Goal: Task Accomplishment & Management: Manage account settings

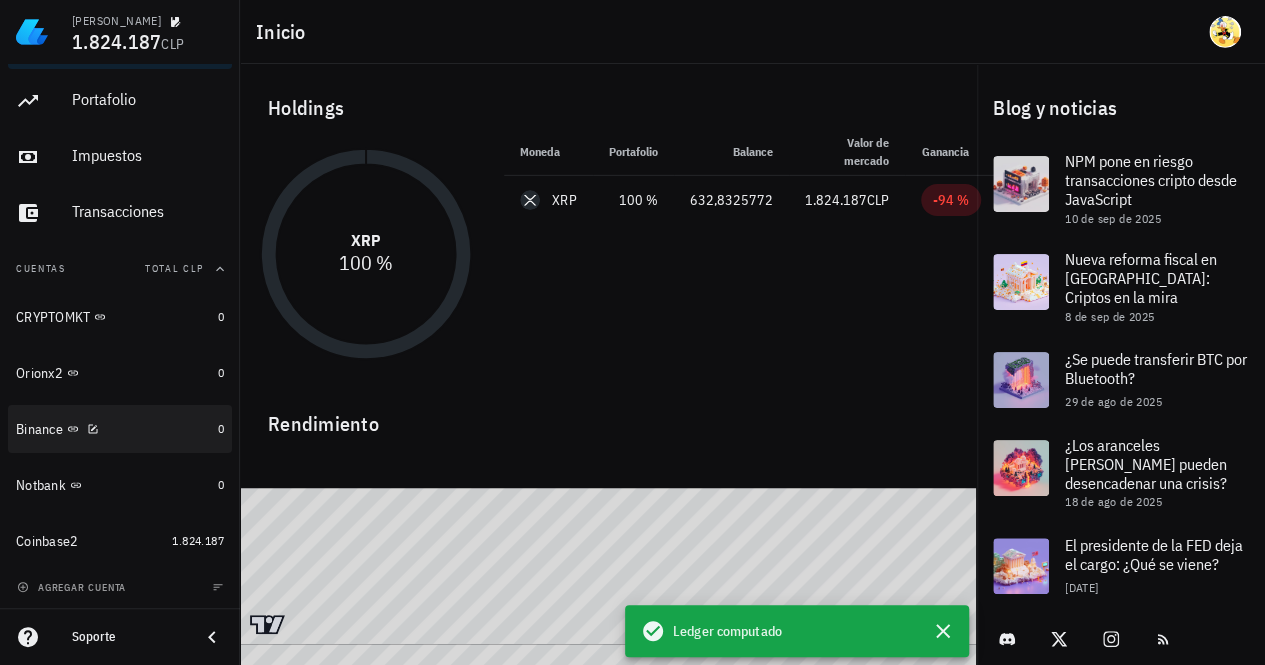
scroll to position [6, 0]
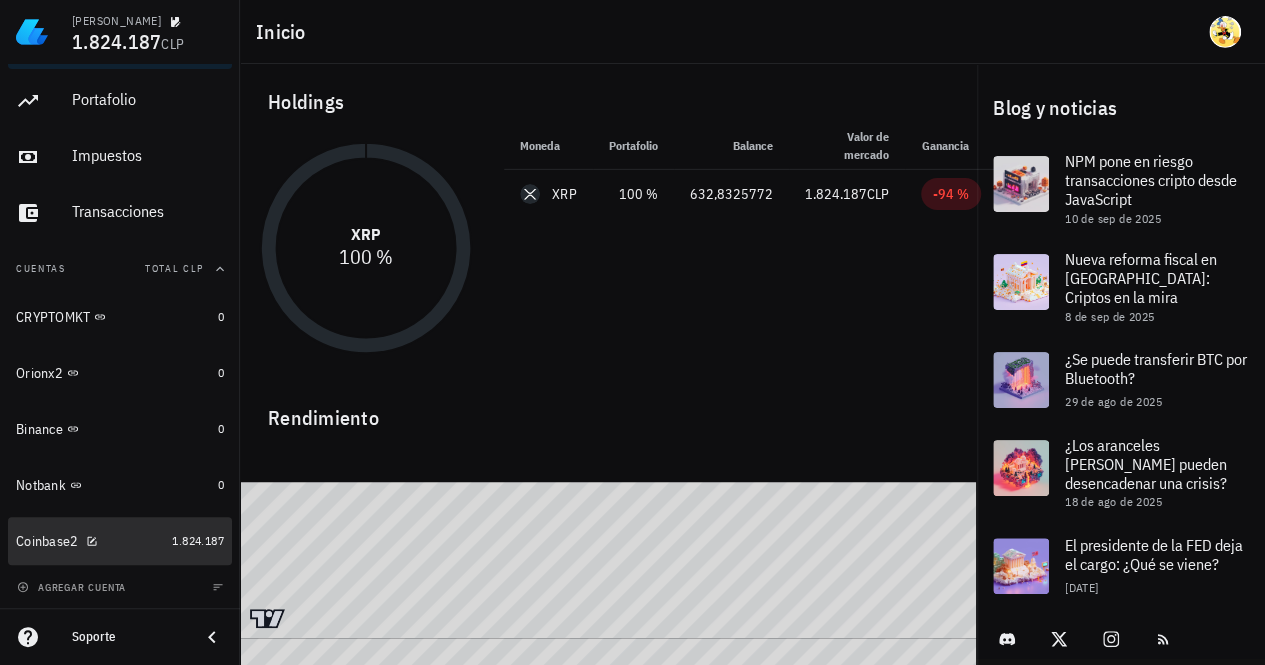
click at [142, 535] on div "Coinbase2" at bounding box center [90, 541] width 148 height 19
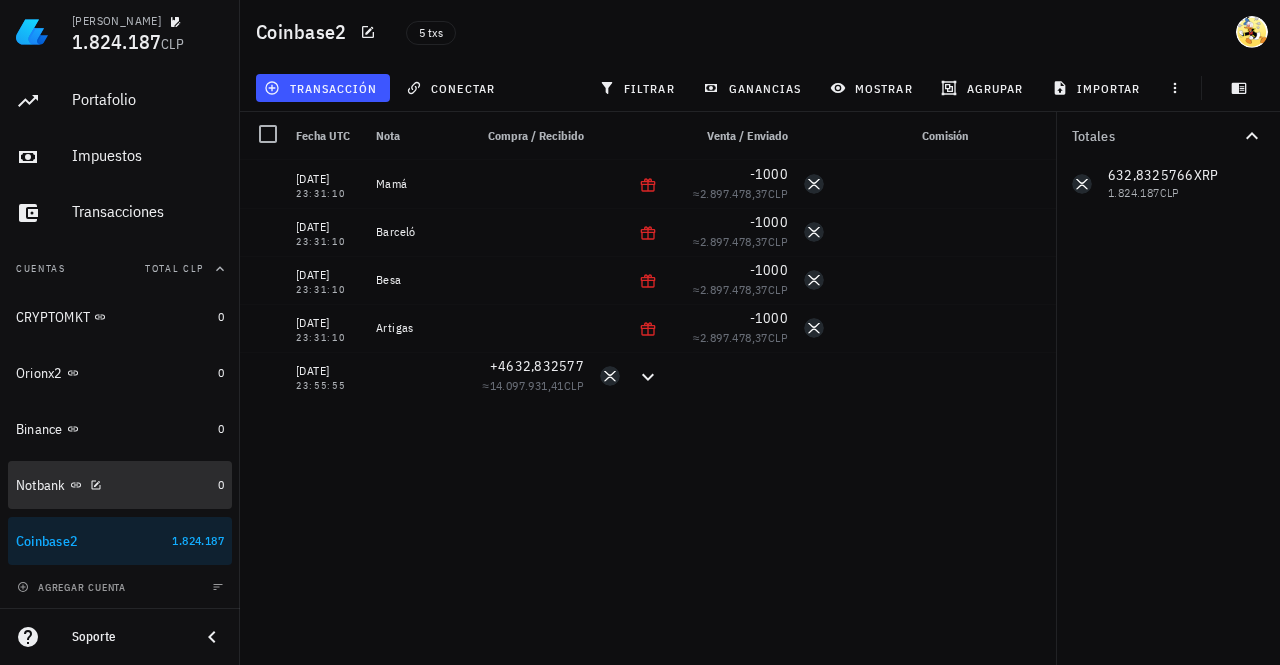
click at [153, 484] on div "Notbank" at bounding box center [113, 485] width 194 height 19
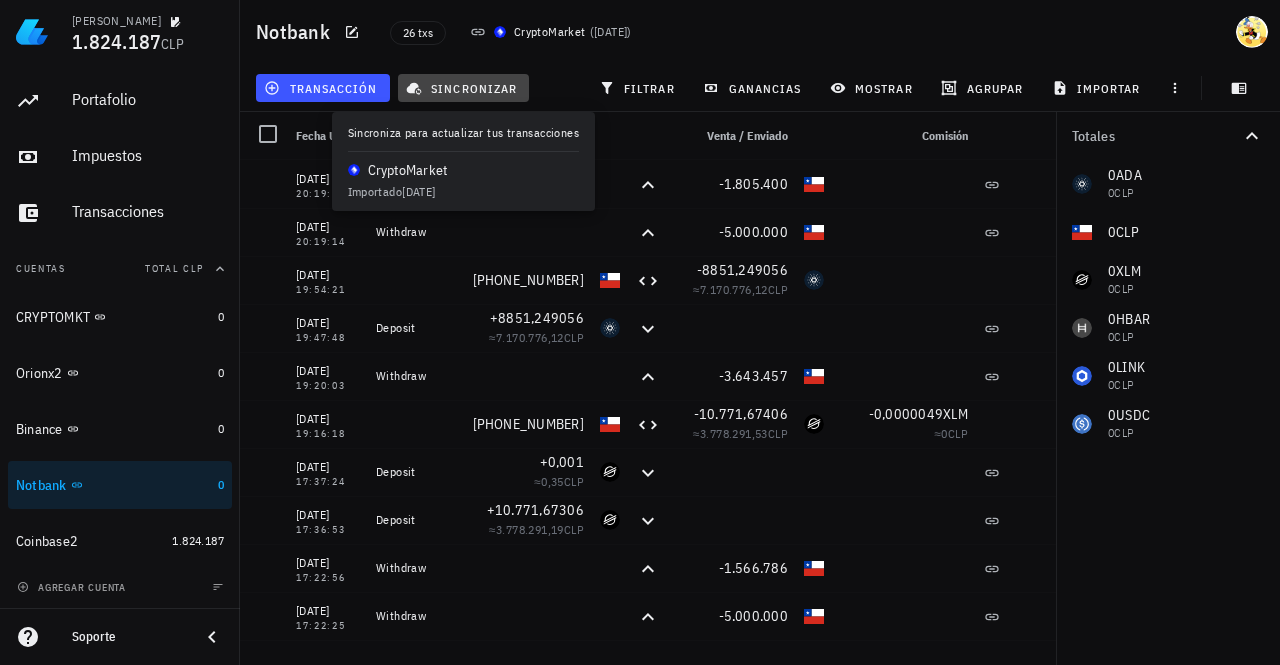
click at [460, 94] on span "sincronizar" at bounding box center [463, 88] width 107 height 16
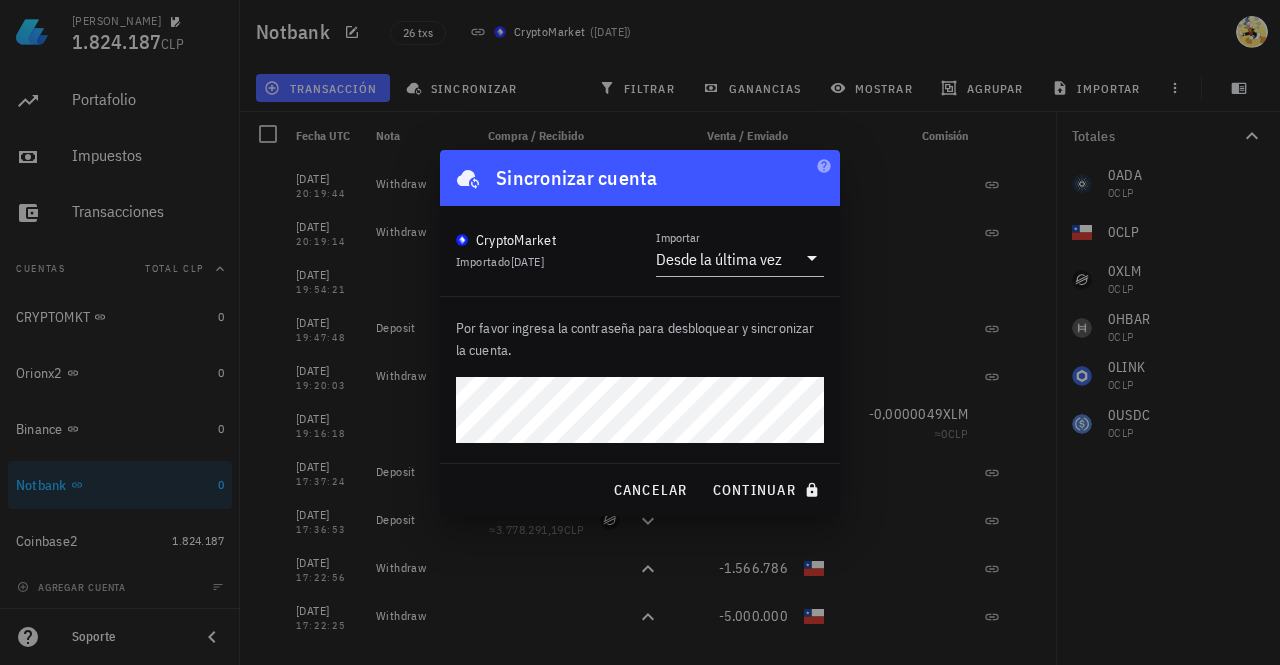
click at [704, 472] on button "continuar" at bounding box center [768, 490] width 128 height 36
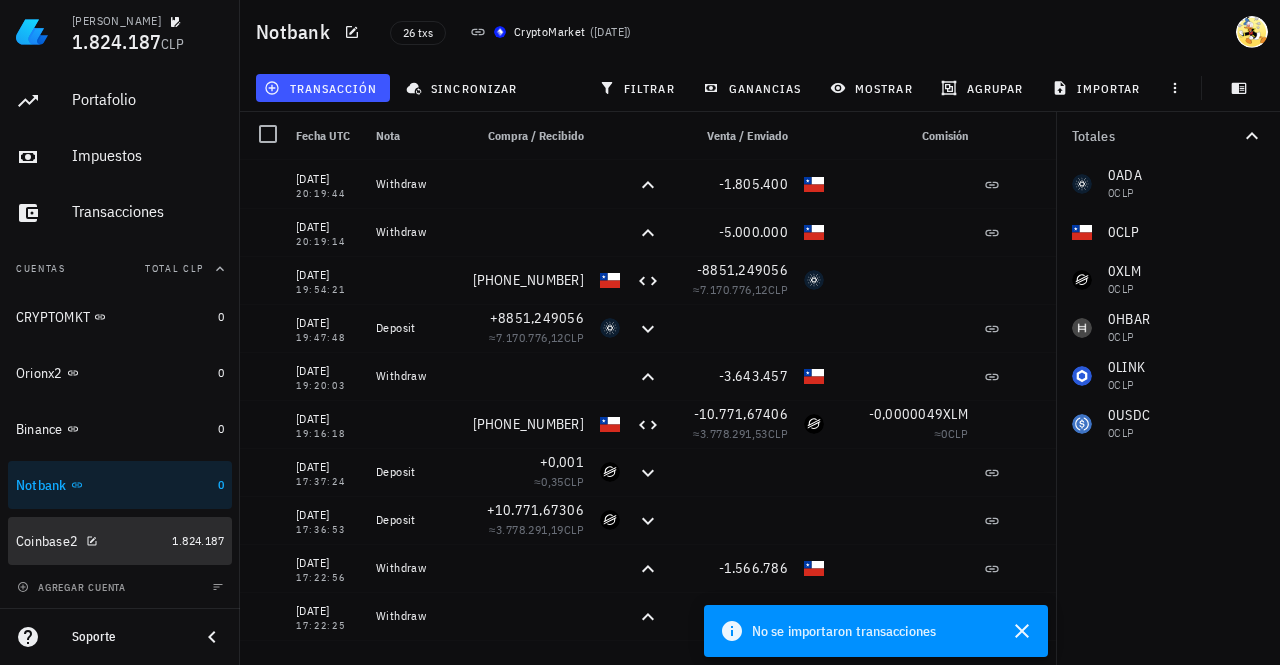
click at [128, 543] on div "Coinbase2" at bounding box center [90, 541] width 148 height 19
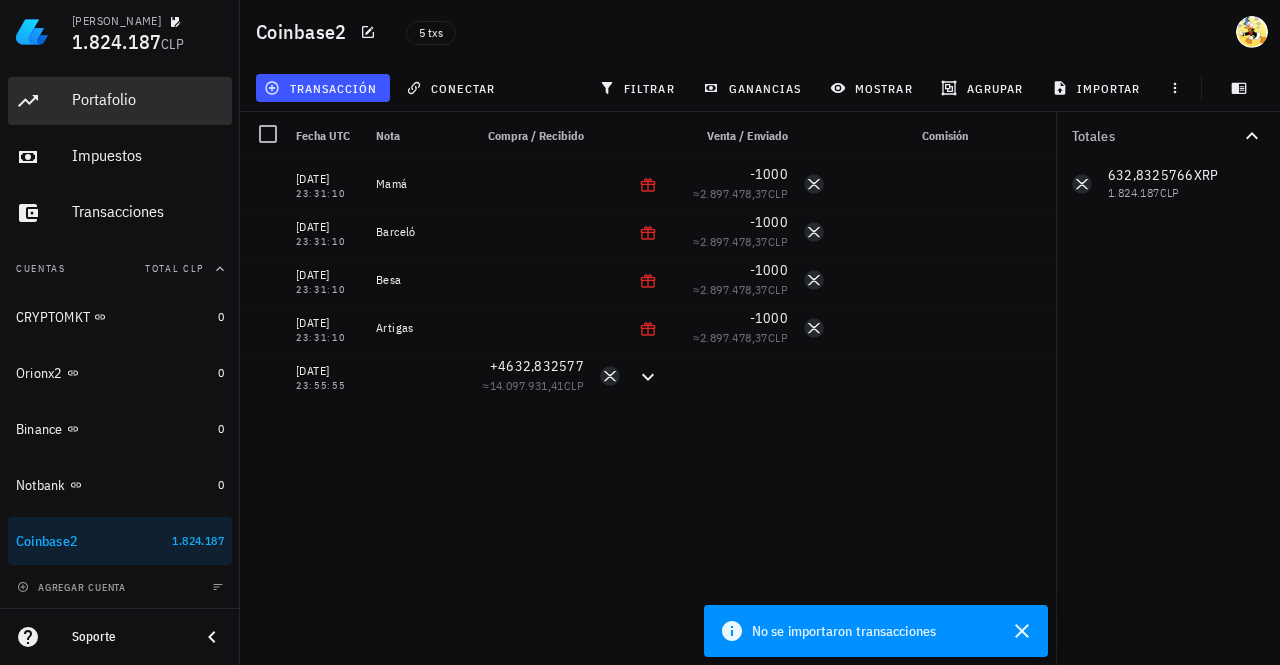
click at [127, 104] on div "Portafolio" at bounding box center [148, 99] width 152 height 19
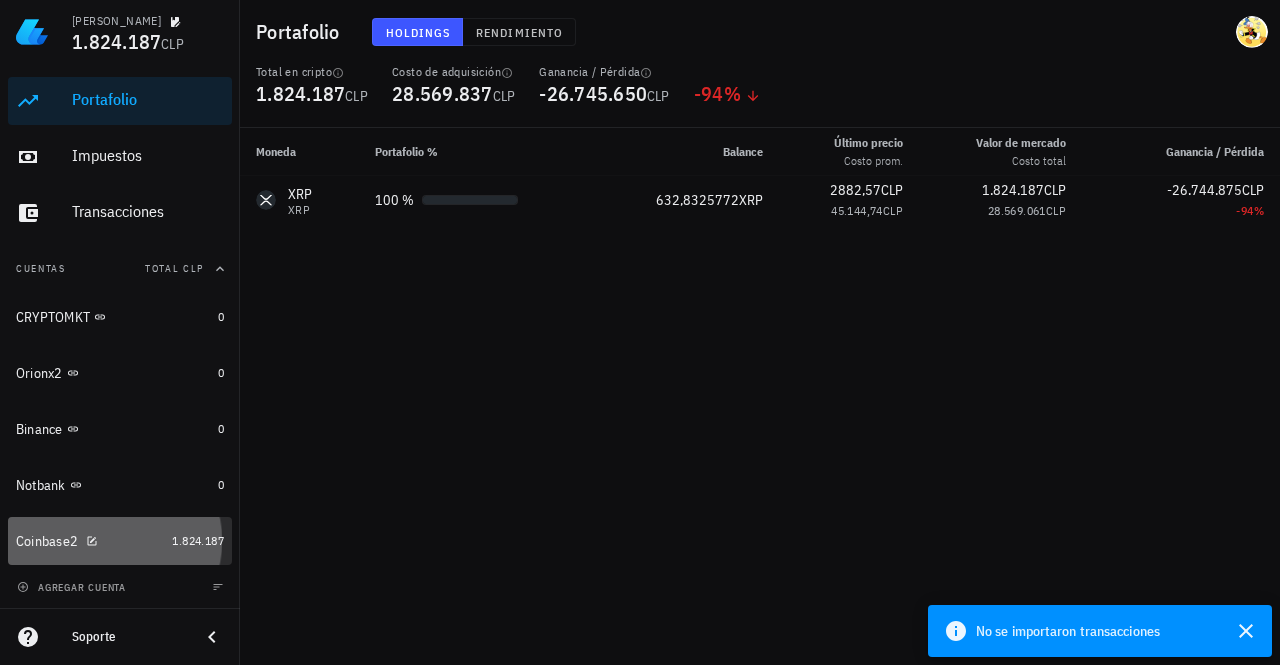
click at [130, 551] on div "Coinbase2" at bounding box center [90, 541] width 148 height 43
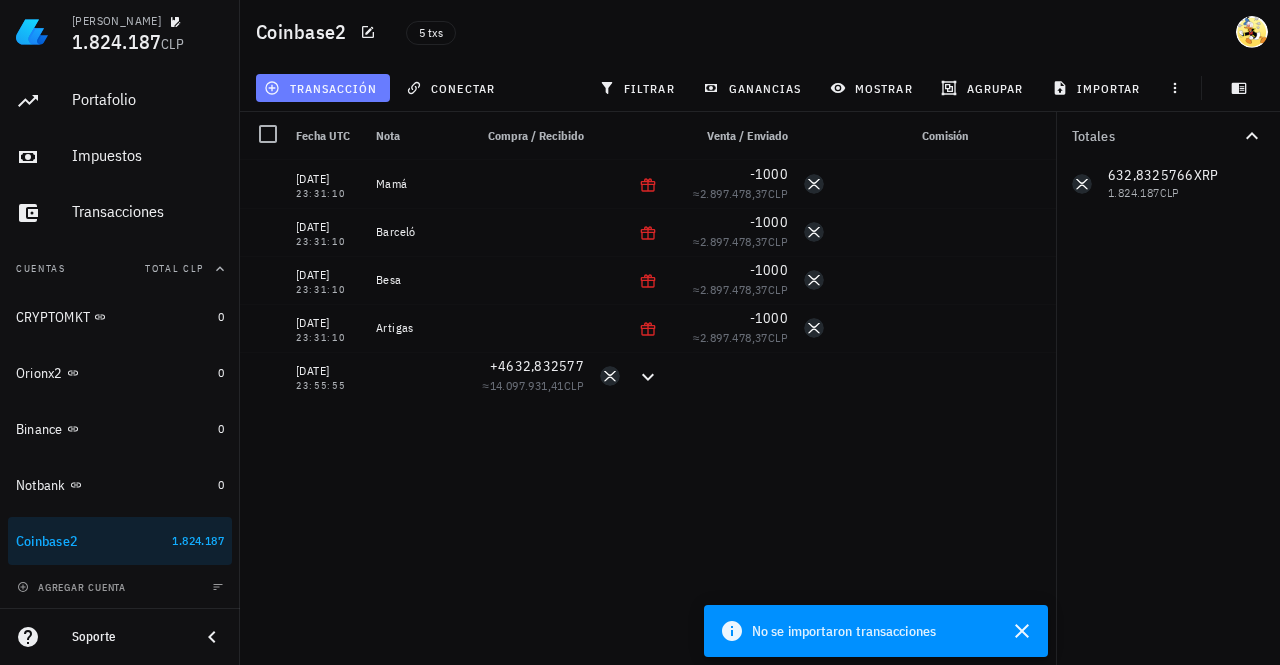
click at [345, 85] on span "transacción" at bounding box center [322, 88] width 109 height 16
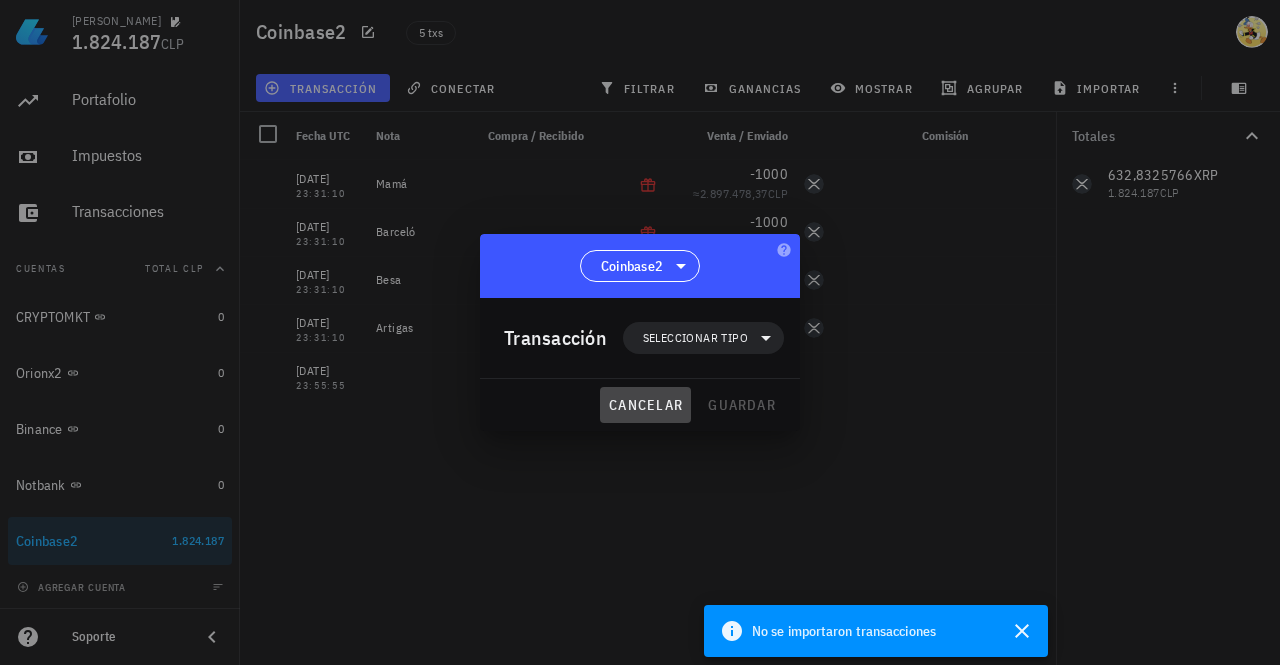
click at [657, 415] on button "cancelar" at bounding box center [645, 405] width 91 height 36
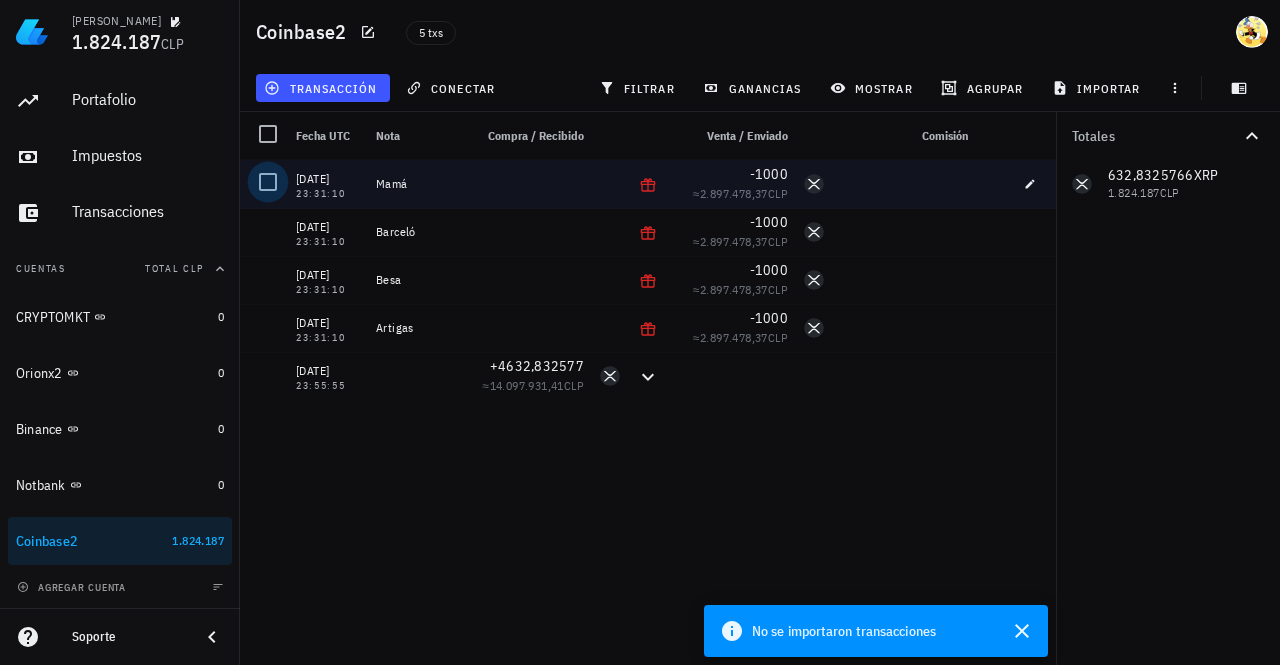
click at [268, 191] on div at bounding box center [268, 182] width 34 height 34
click at [325, 72] on div "editar (1)" at bounding box center [311, 88] width 119 height 36
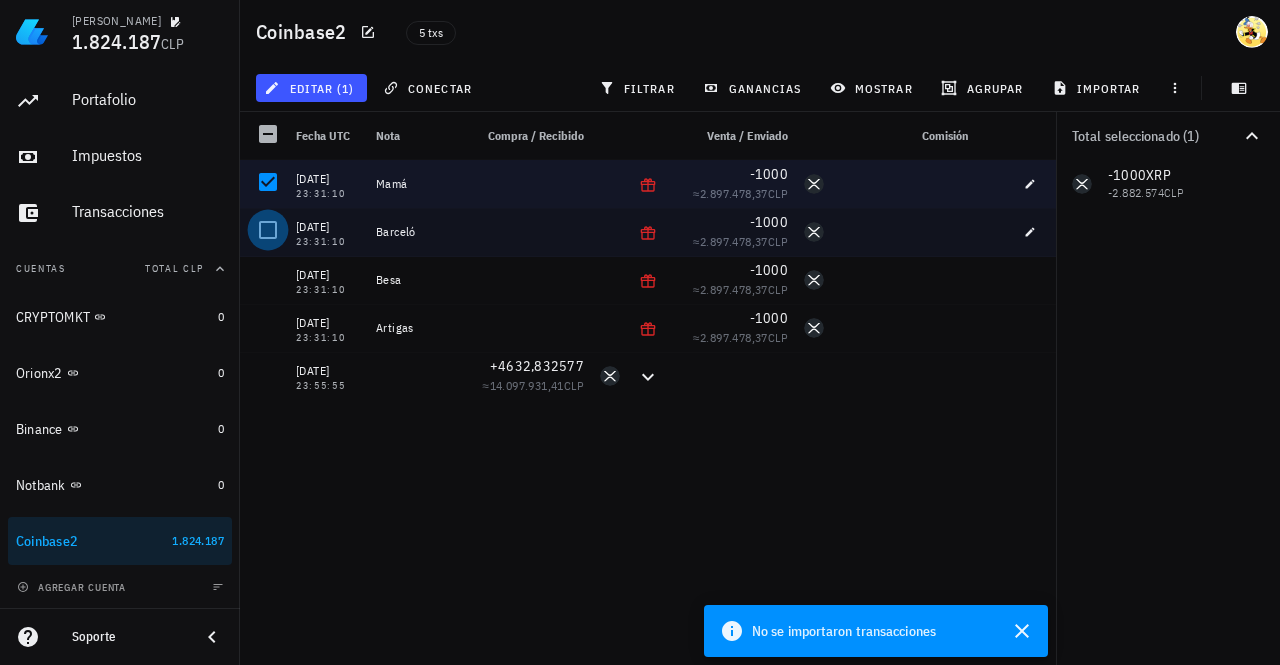
click at [269, 229] on div at bounding box center [268, 230] width 34 height 34
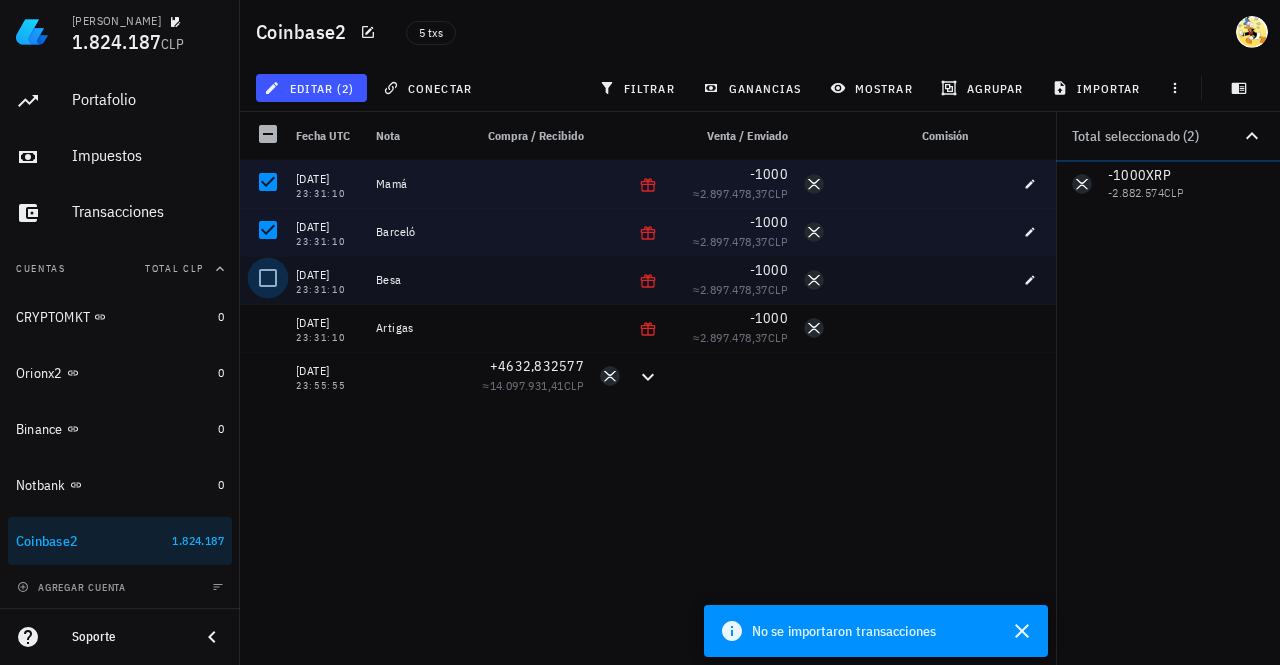
click at [263, 289] on div at bounding box center [268, 278] width 34 height 34
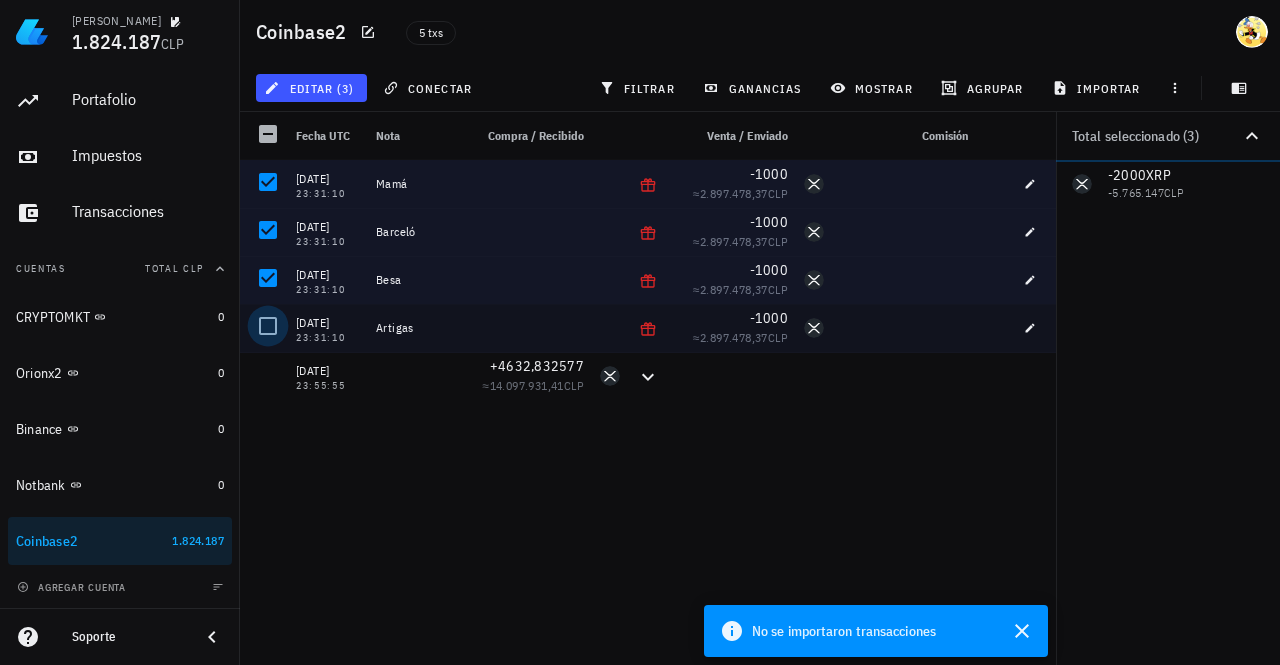
click at [266, 325] on div at bounding box center [268, 326] width 34 height 34
click at [341, 86] on span "editar (4)" at bounding box center [311, 88] width 86 height 16
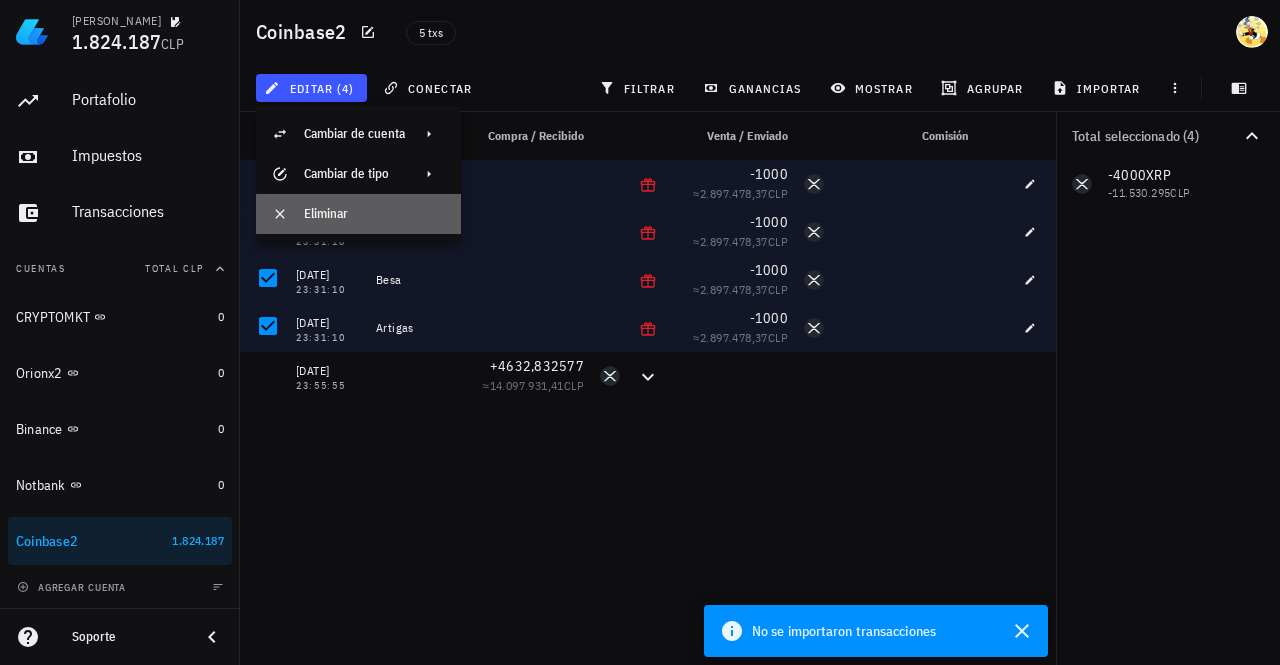
click at [333, 219] on div "Eliminar" at bounding box center [374, 214] width 141 height 16
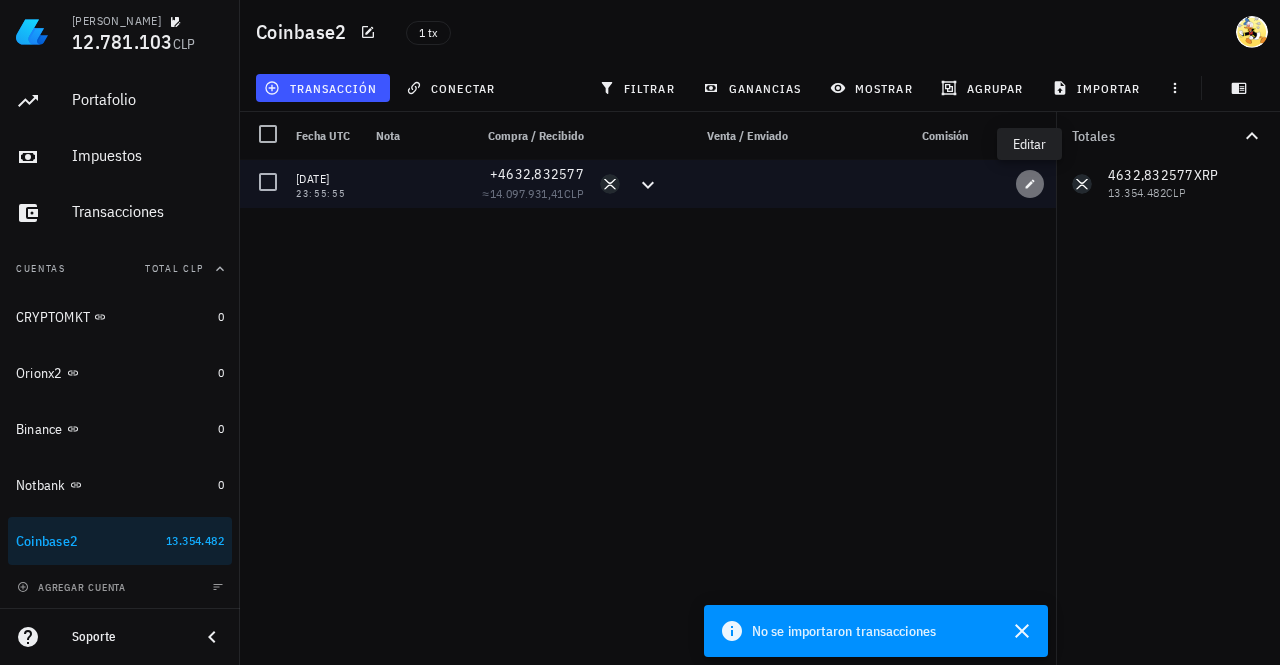
click at [1028, 186] on icon "button" at bounding box center [1030, 183] width 9 height 9
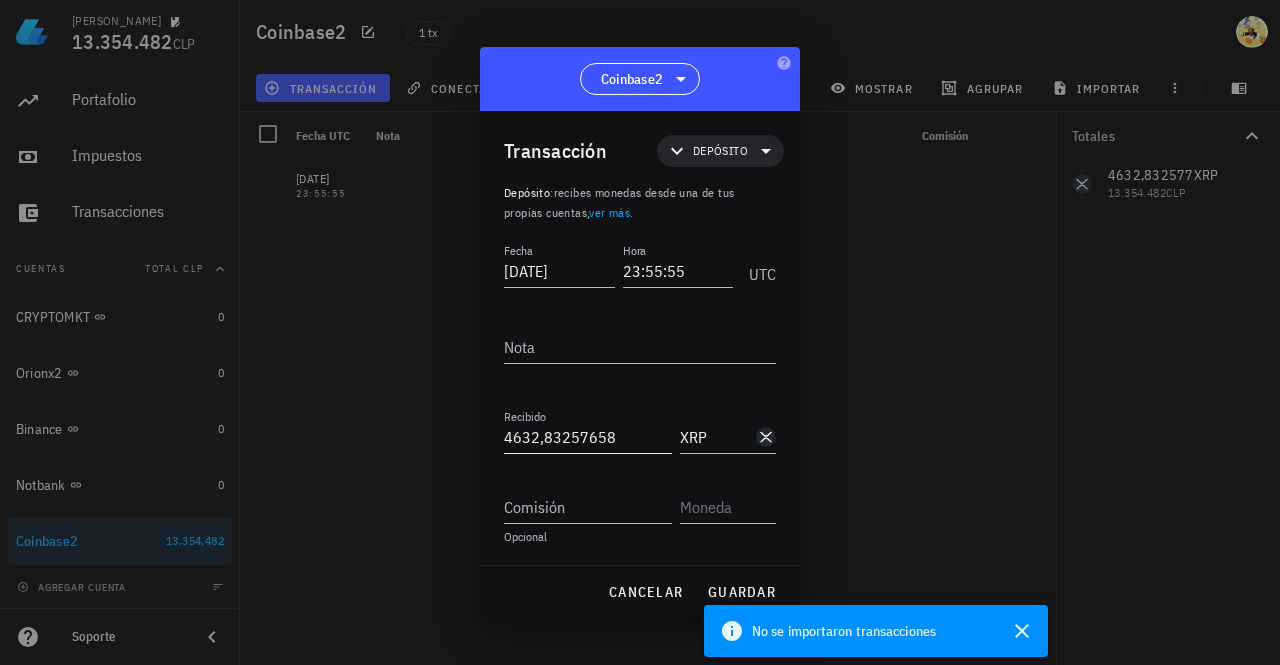
click at [527, 440] on input "4632,83257658" at bounding box center [588, 437] width 168 height 32
click at [742, 587] on span "guardar" at bounding box center [741, 592] width 69 height 18
type input "4.632,83257658"
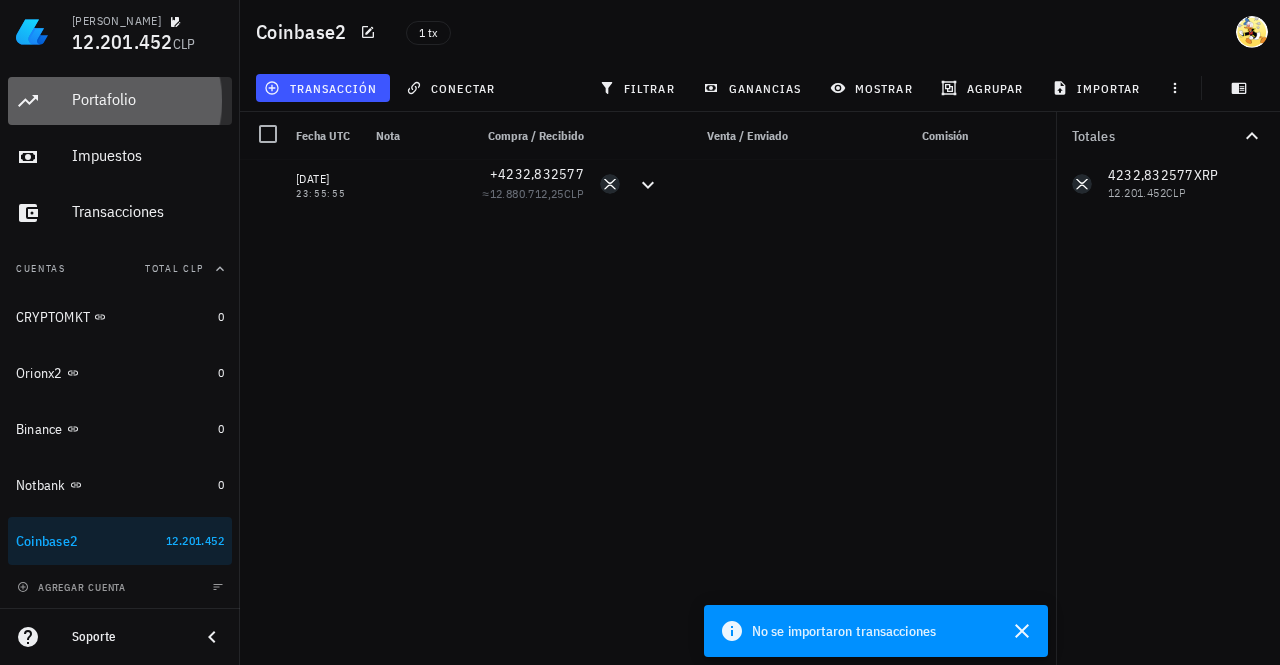
click at [145, 104] on div "Portafolio" at bounding box center [148, 99] width 152 height 19
